Goal: Register for event/course

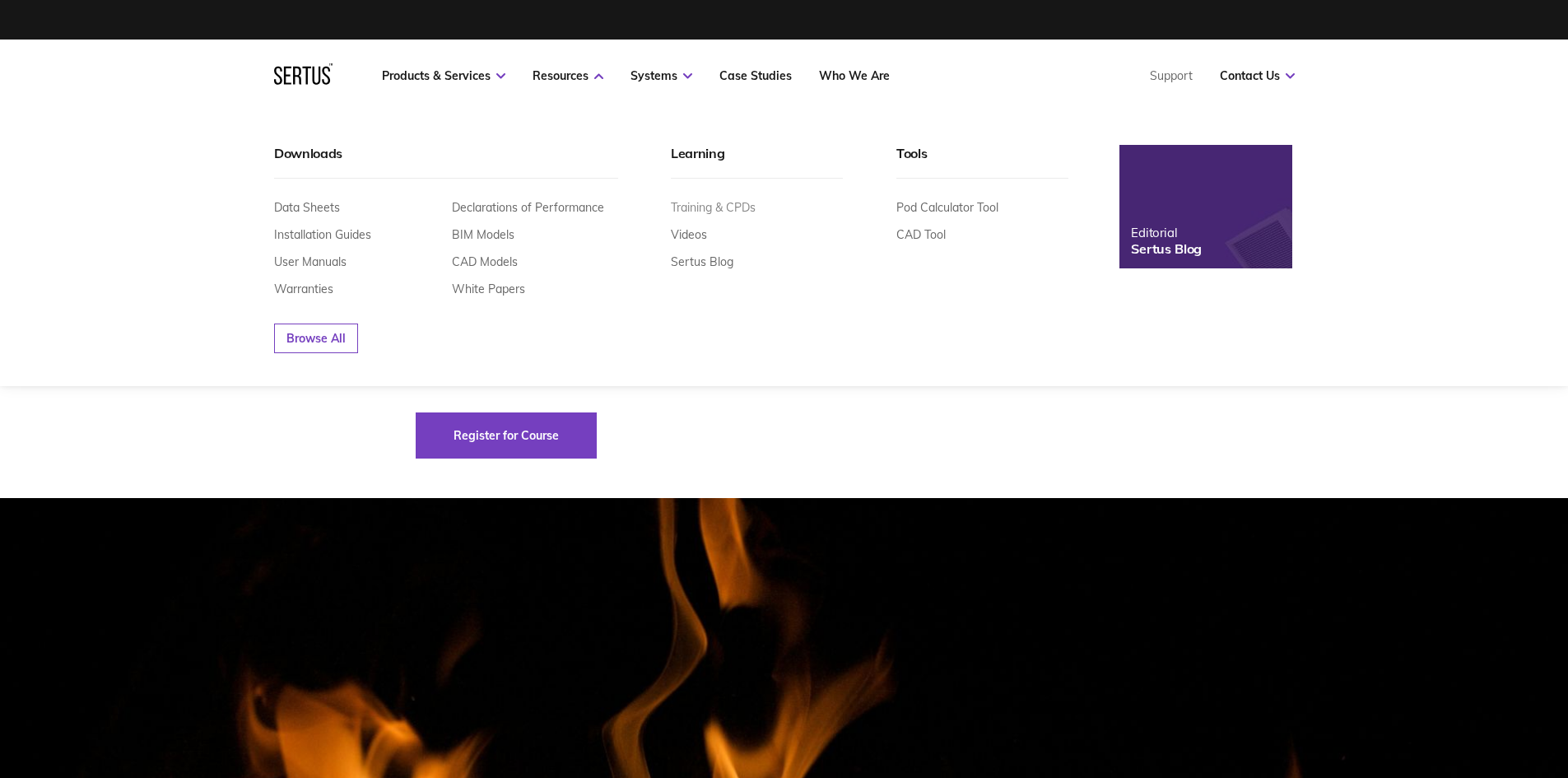
click at [727, 208] on link "Training & CPDs" at bounding box center [713, 207] width 85 height 15
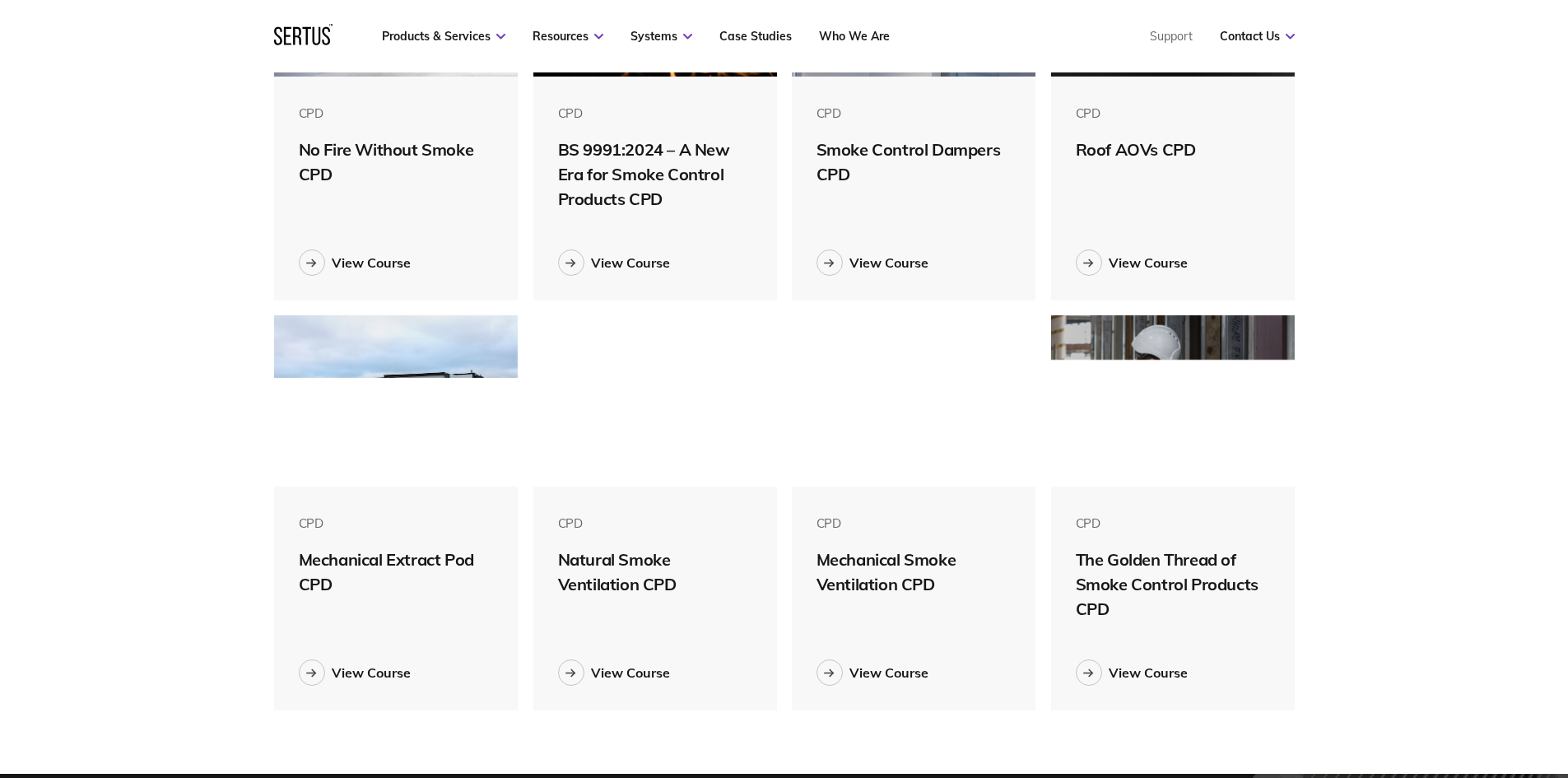
scroll to position [658, 0]
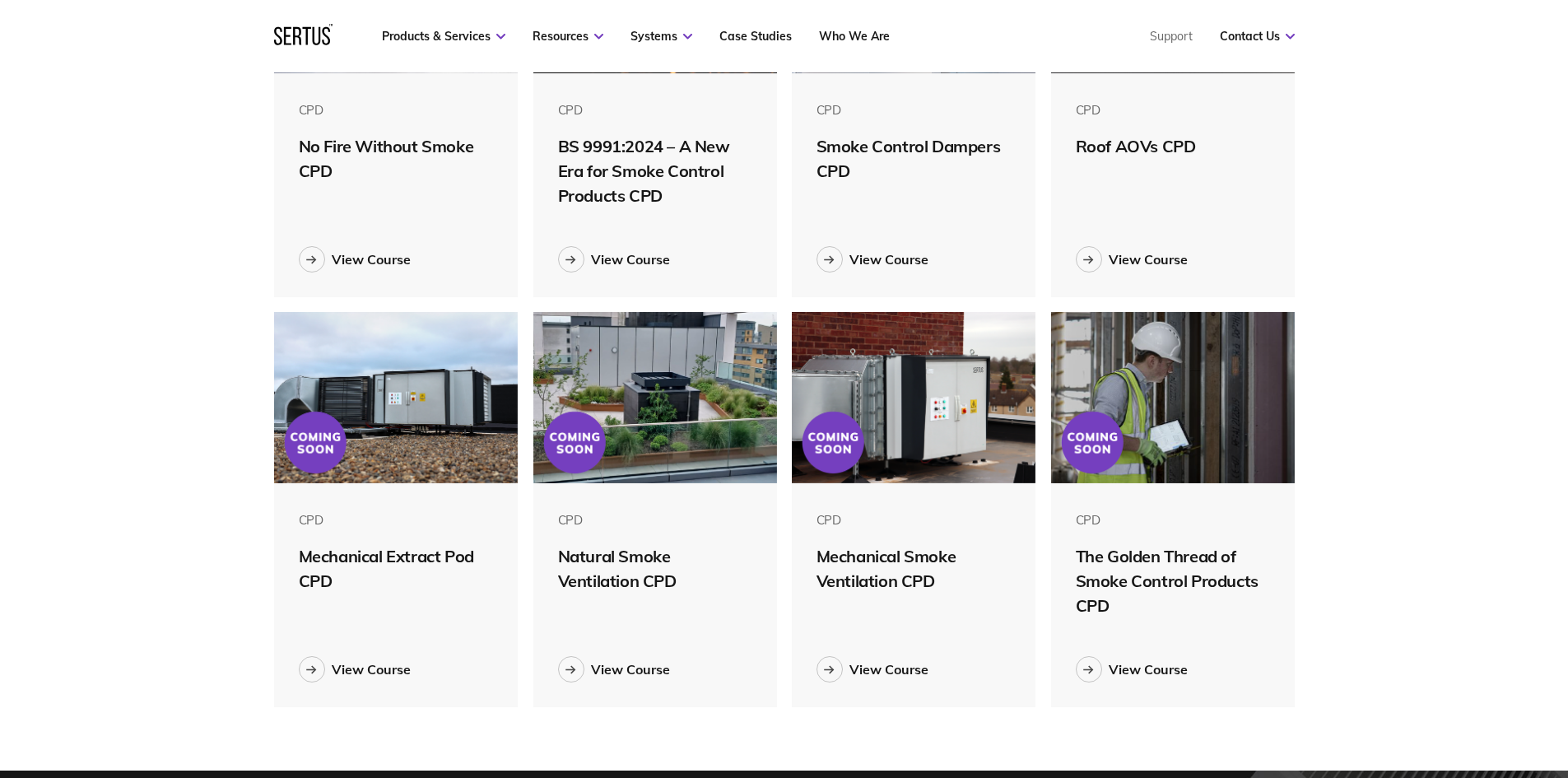
click at [182, 271] on div "Training & CPDs Showing: all CPD CPD No Fire Without Smoke CPD View Course CPD …" at bounding box center [784, 289] width 1568 height 963
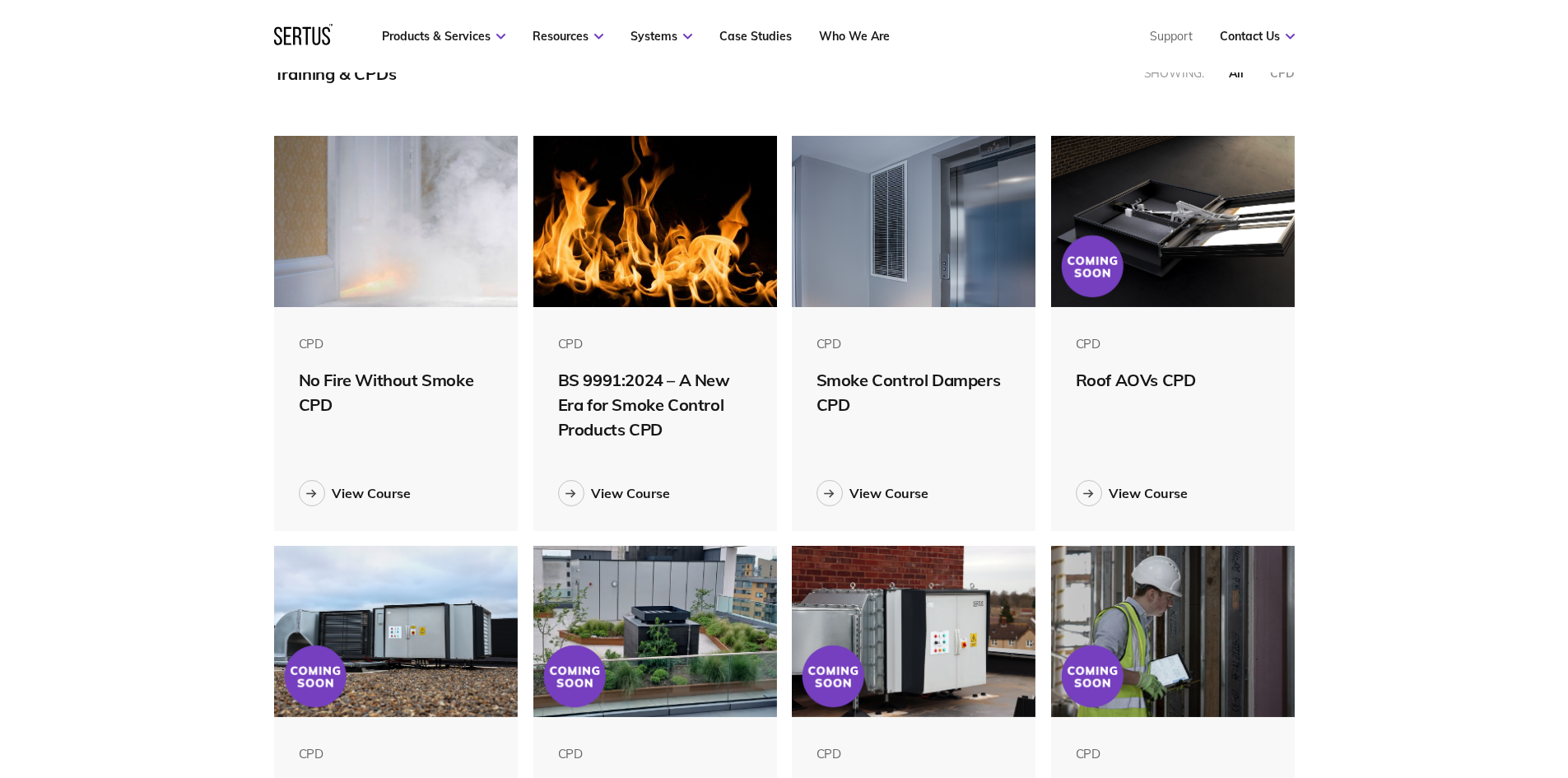
scroll to position [412, 0]
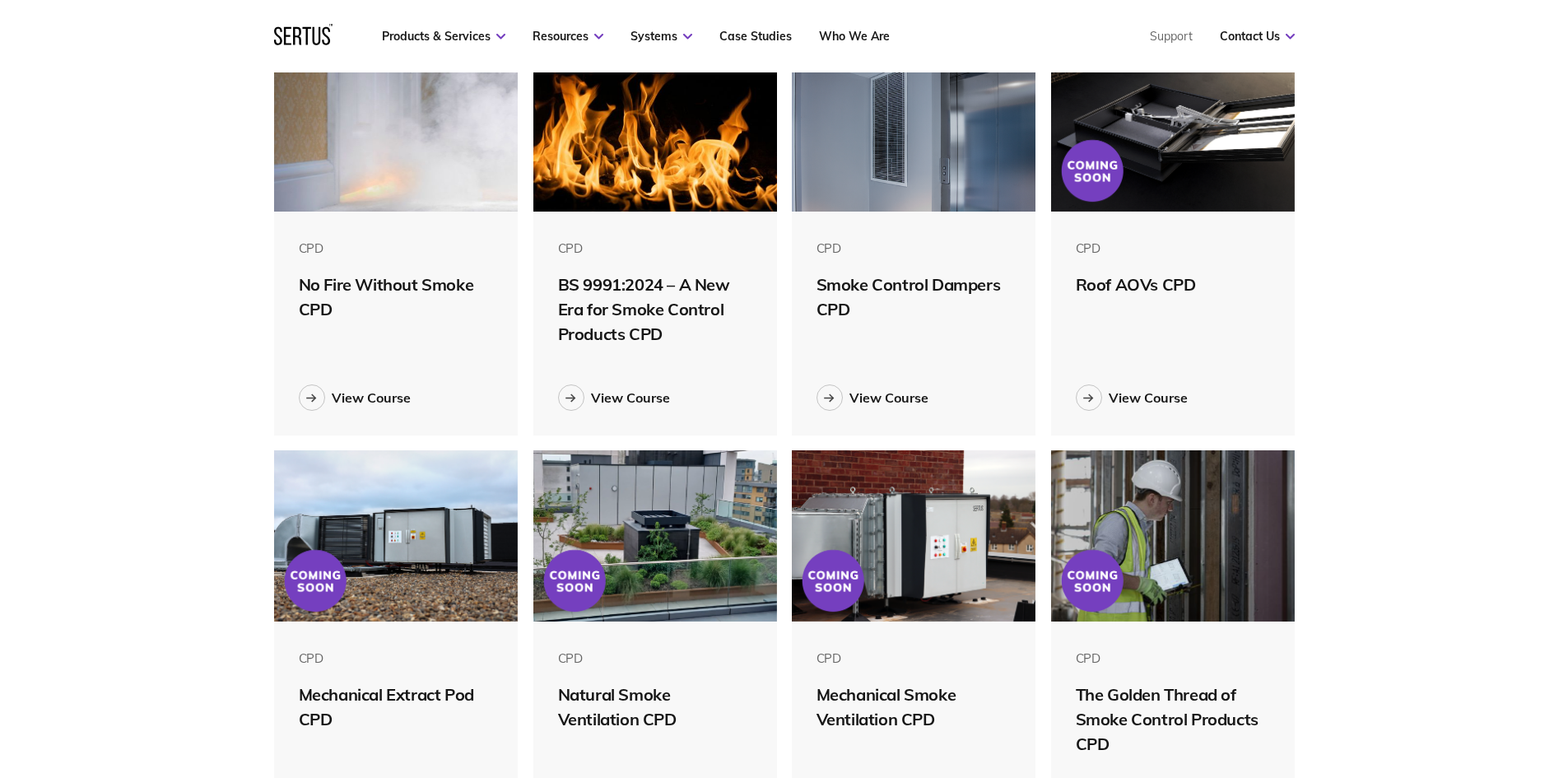
scroll to position [577, 0]
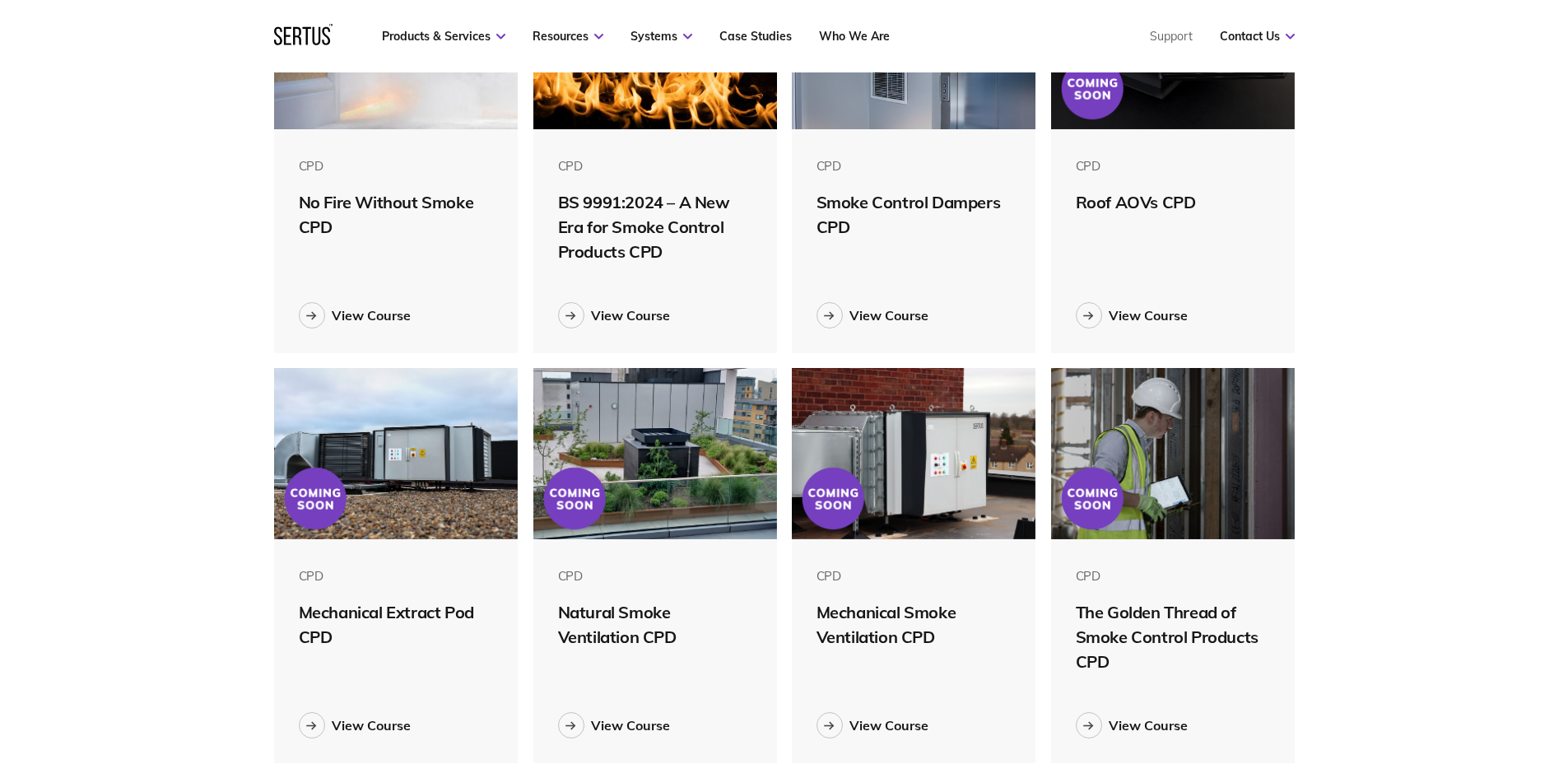
click at [426, 526] on img at bounding box center [396, 454] width 244 height 172
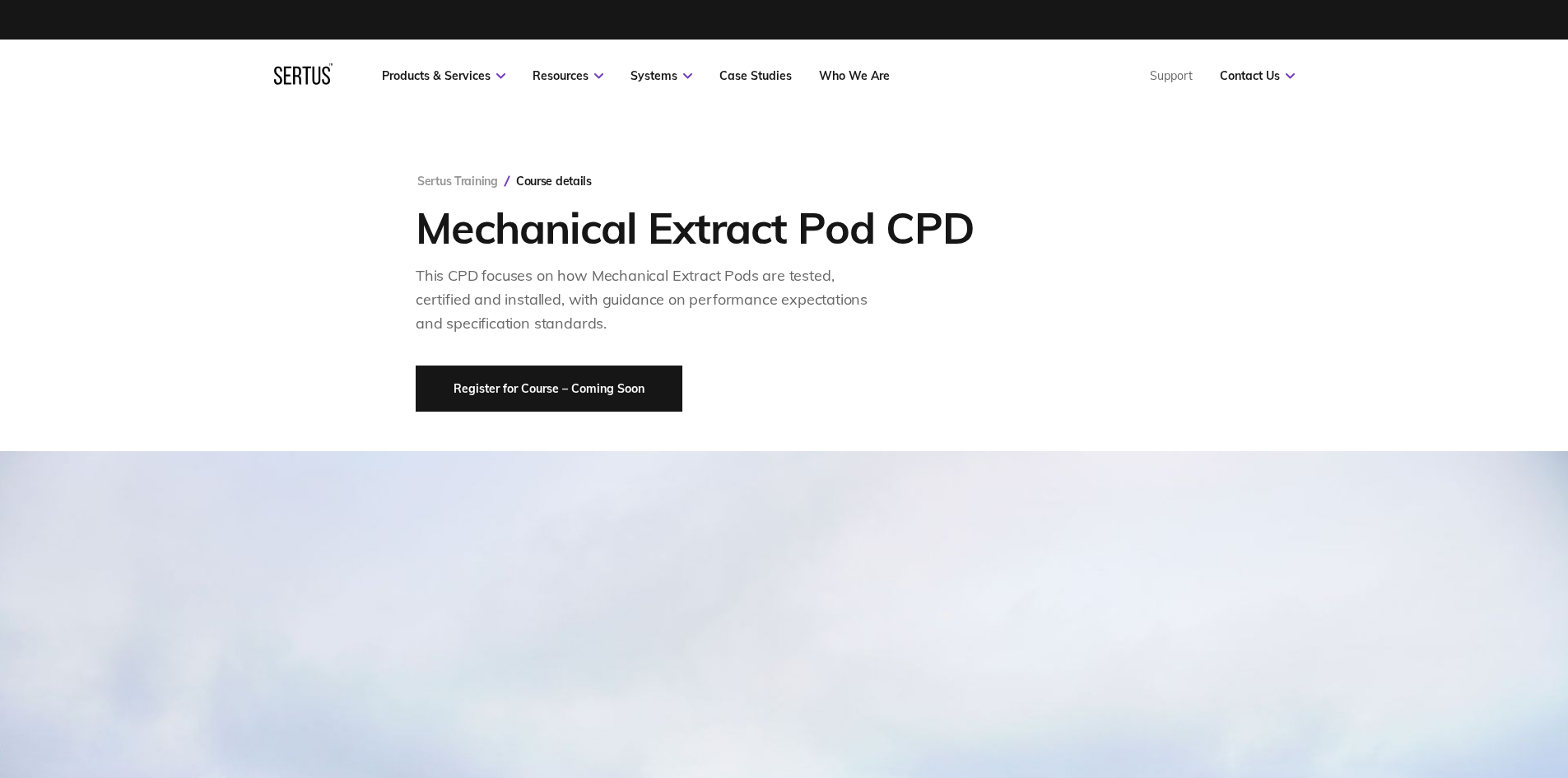
click at [554, 389] on link "Register for Course – Coming Soon" at bounding box center [549, 388] width 266 height 46
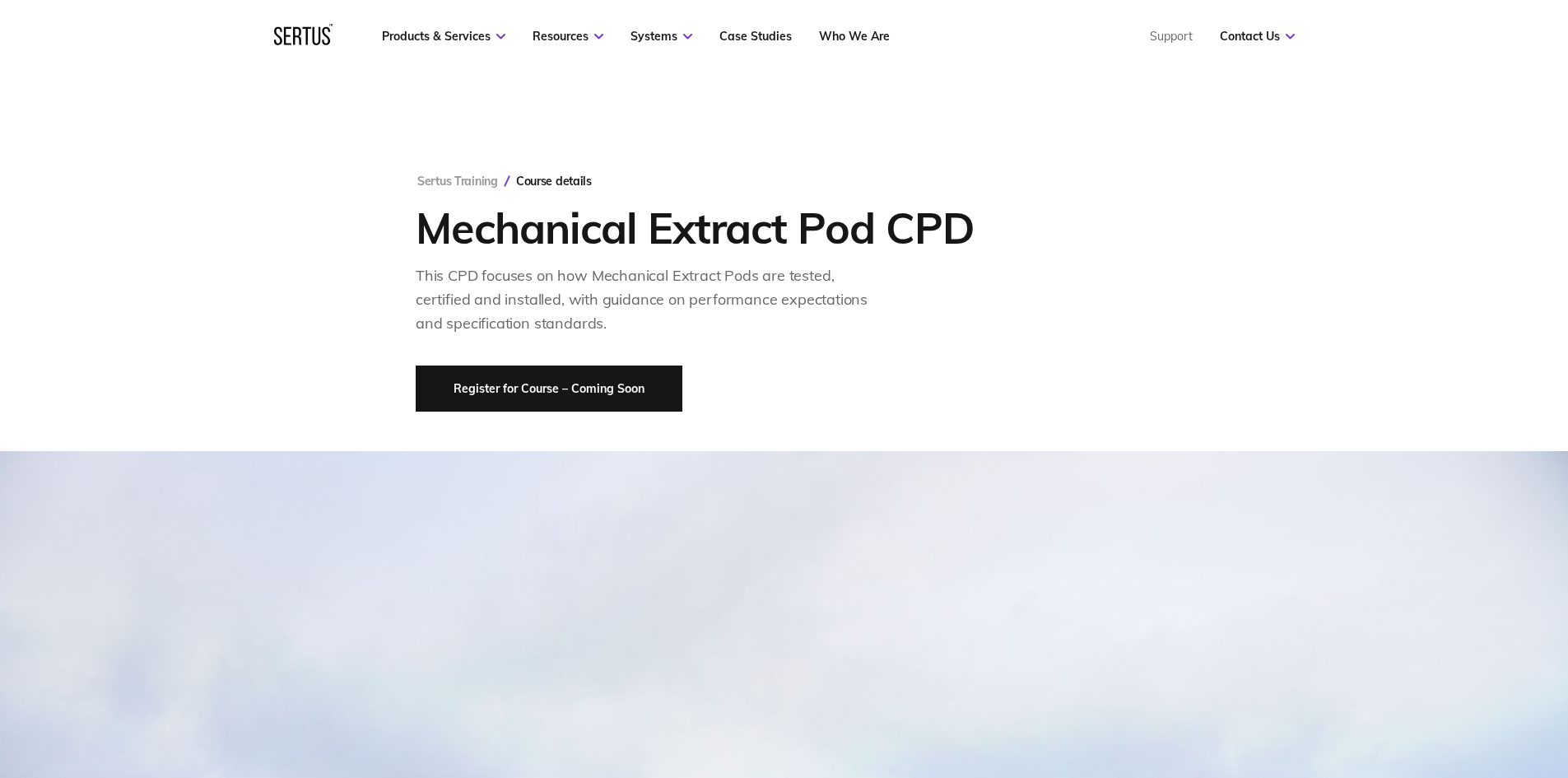
scroll to position [3432, 0]
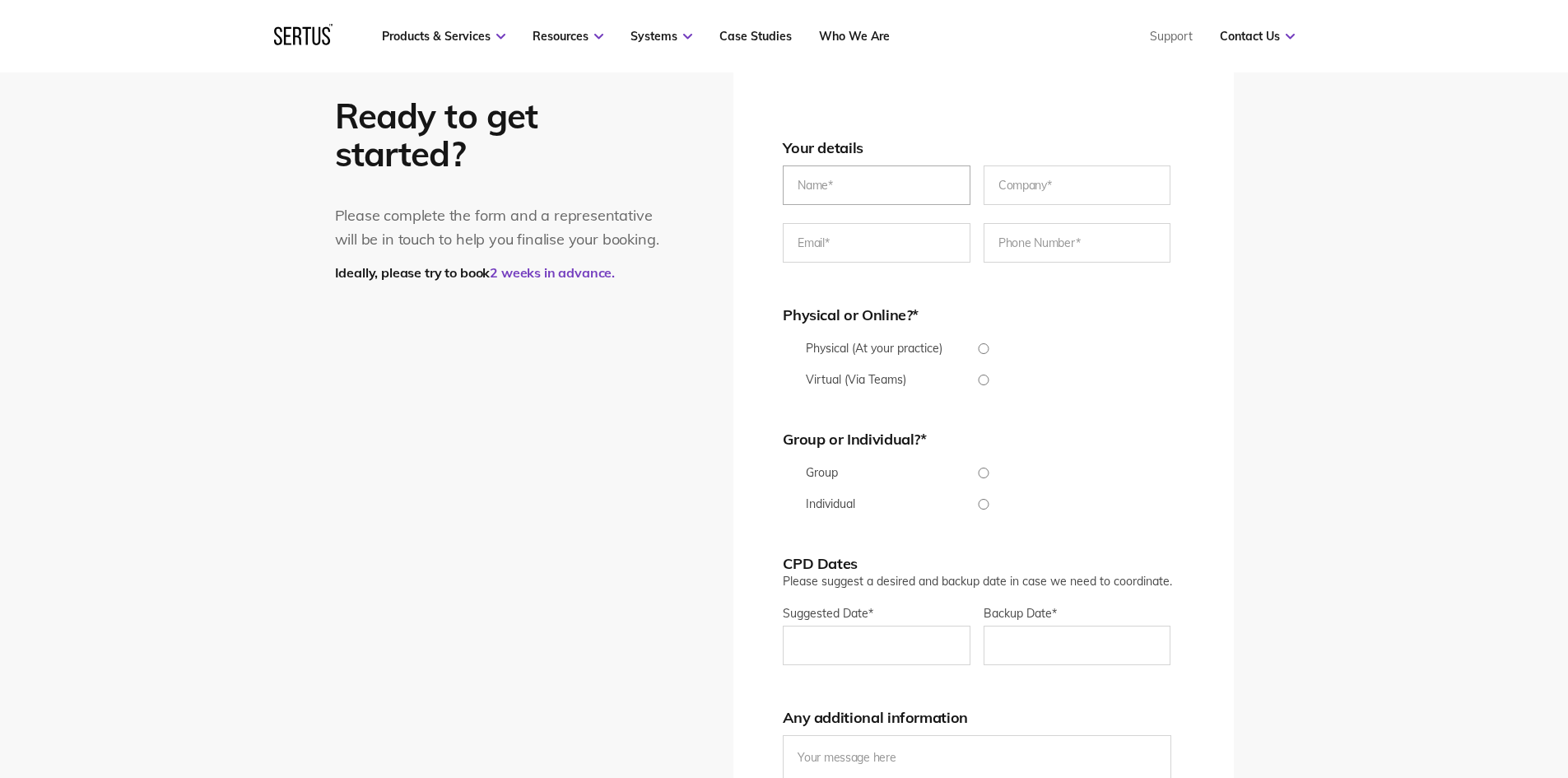
click at [868, 171] on input "text" at bounding box center [877, 186] width 188 height 40
click at [1199, 372] on div "Your details Physical or Online?* * Physical (At your practice) Virtual (Via Te…" at bounding box center [982, 548] width 500 height 950
click at [866, 195] on input "text" at bounding box center [877, 186] width 188 height 40
click at [1291, 334] on div "Ready to get started? Please complete the form and a representative will be in …" at bounding box center [784, 548] width 1568 height 1095
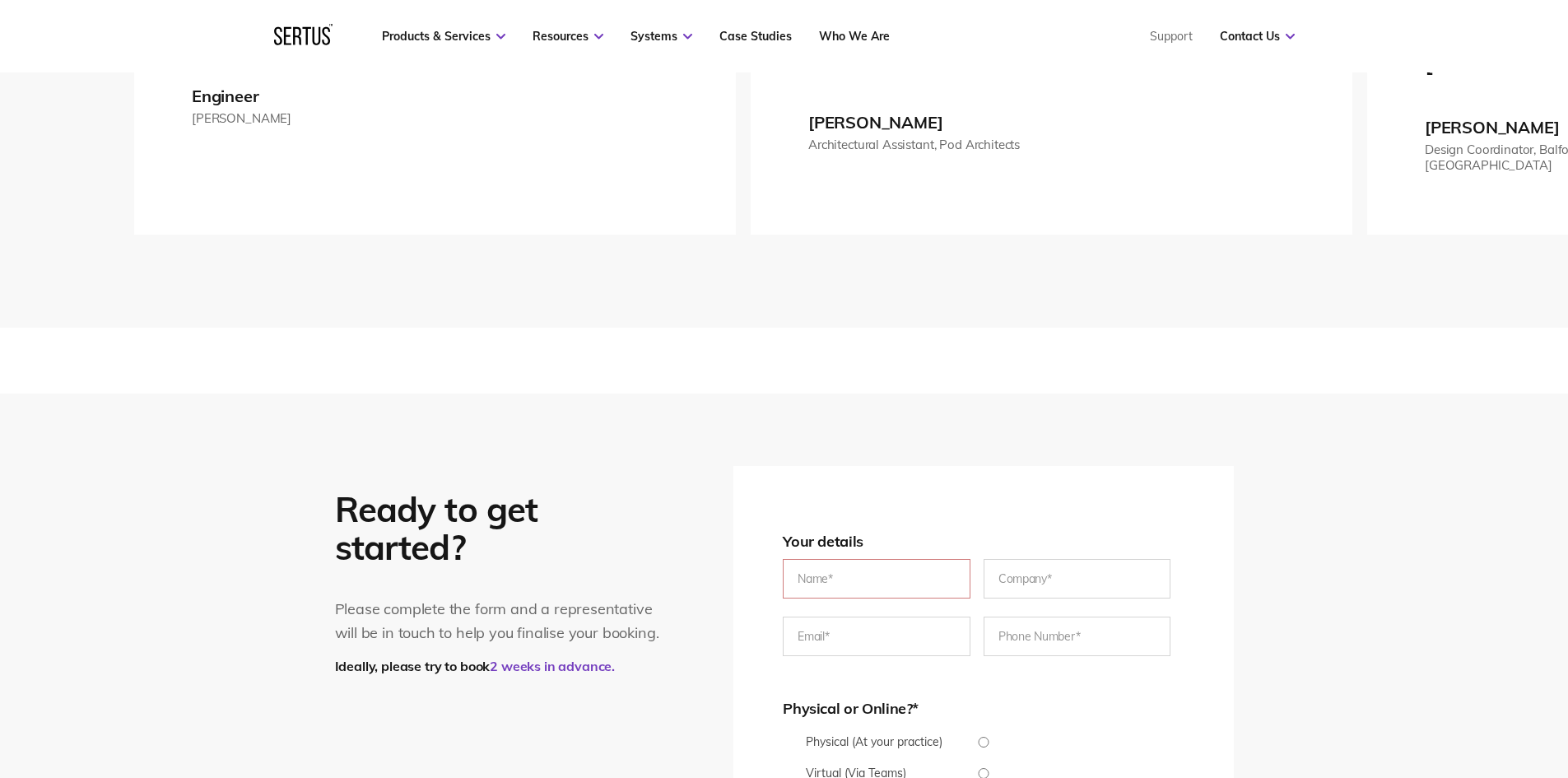
scroll to position [3021, 0]
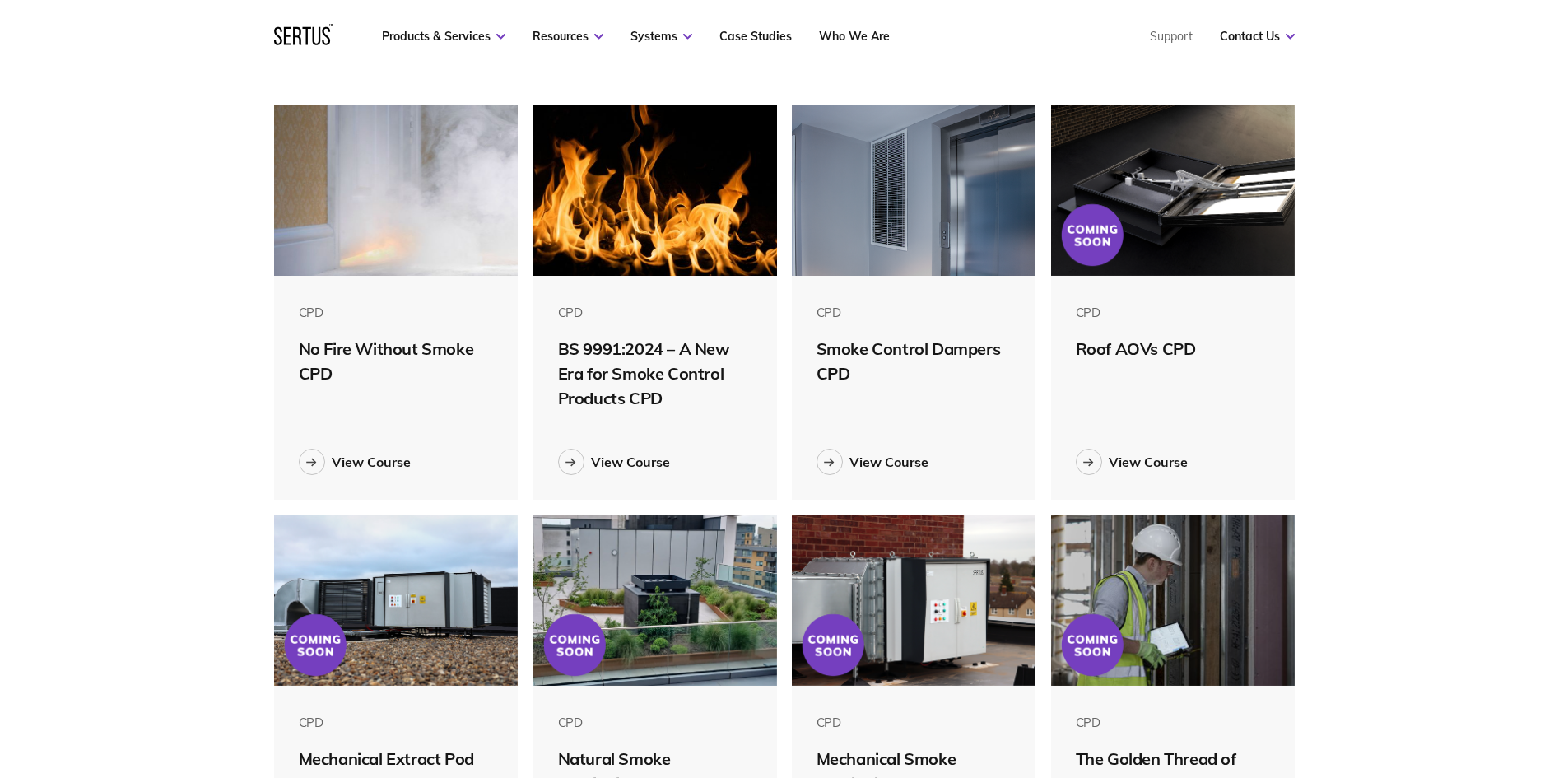
scroll to position [329, 0]
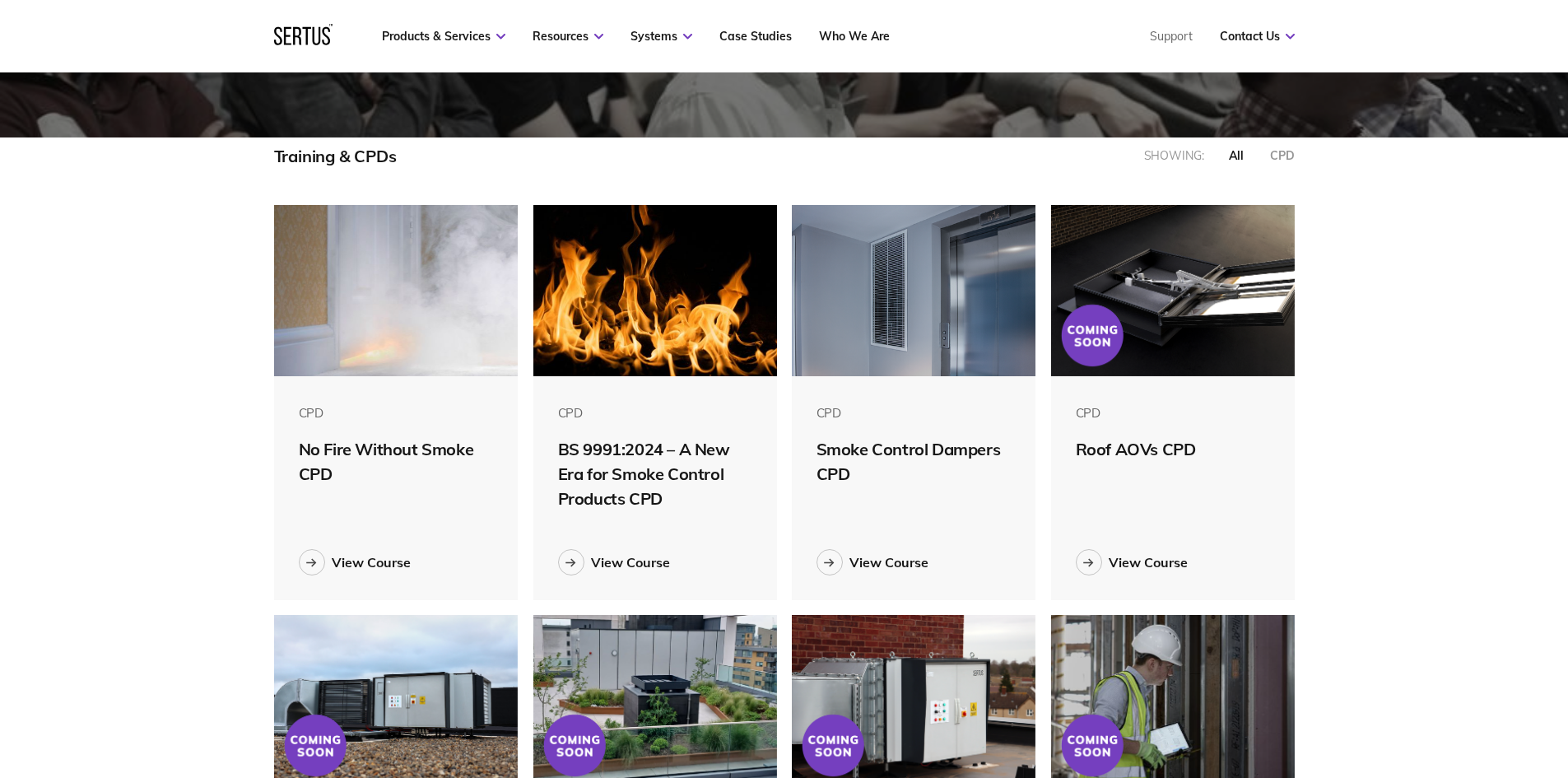
click at [1414, 531] on div "Training & CPDs Showing: all CPD CPD No Fire Without Smoke CPD View Course CPD …" at bounding box center [784, 605] width 1568 height 936
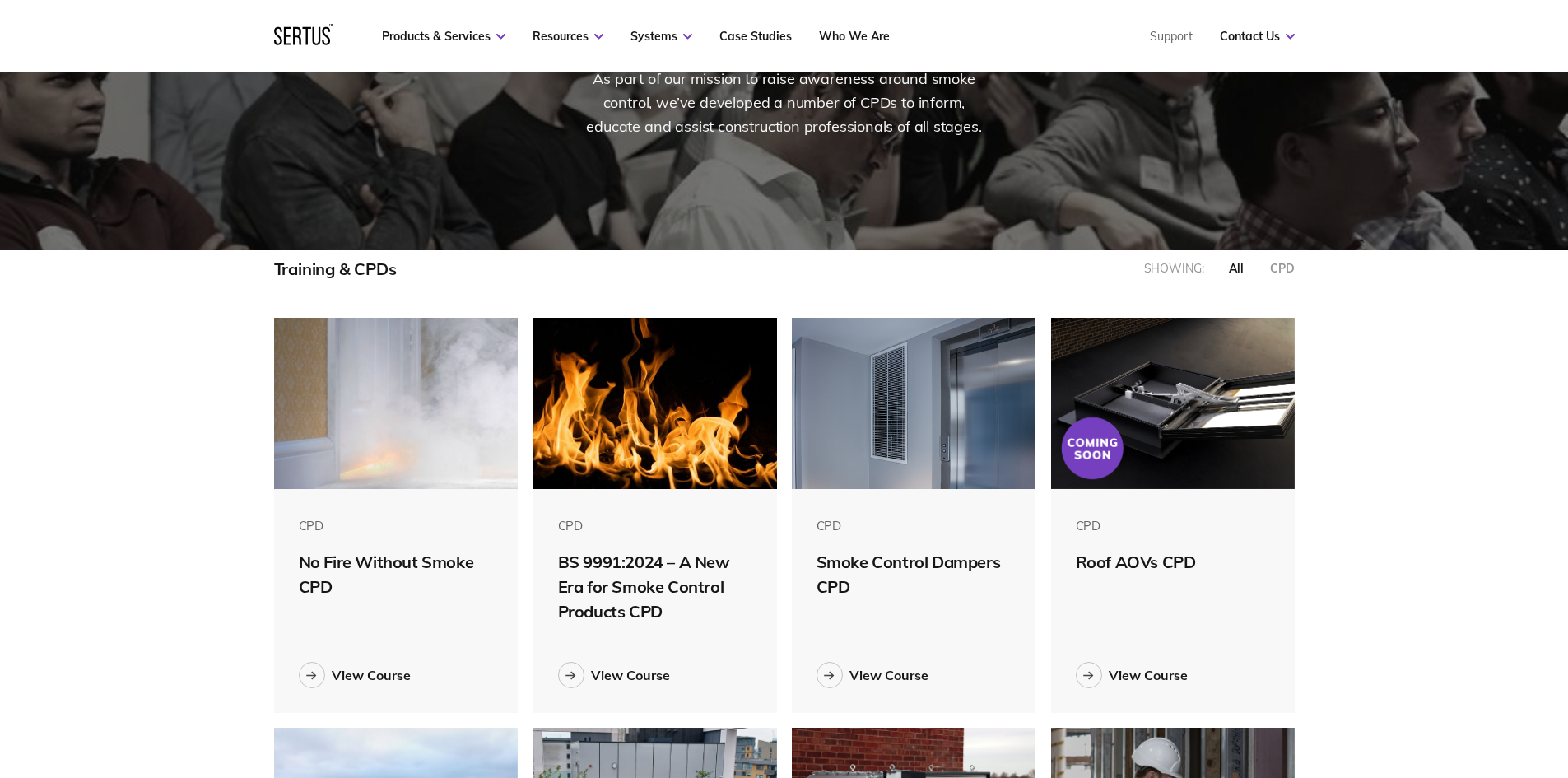
scroll to position [0, 0]
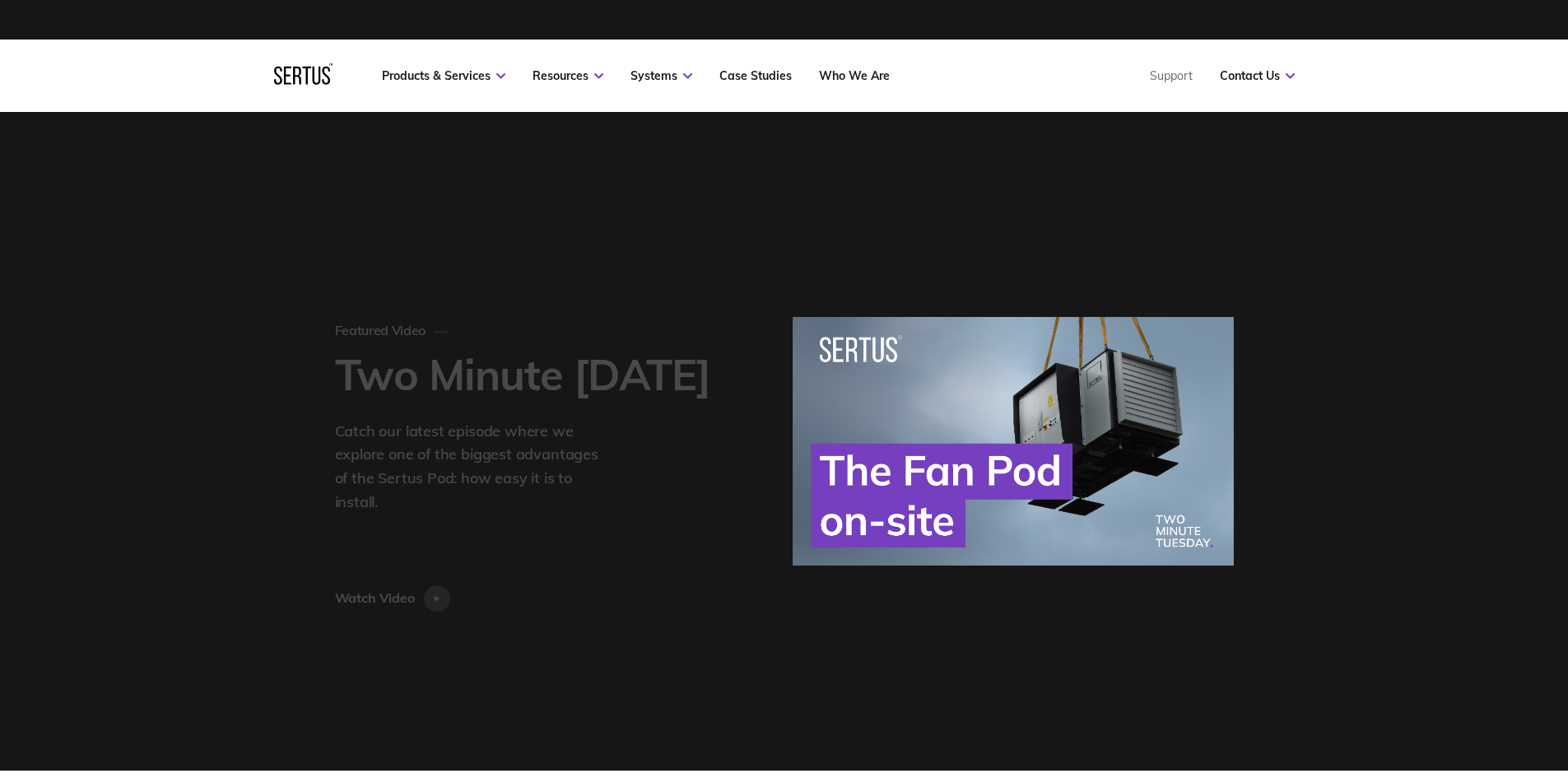
scroll to position [7925, 1046]
